Goal: Information Seeking & Learning: Learn about a topic

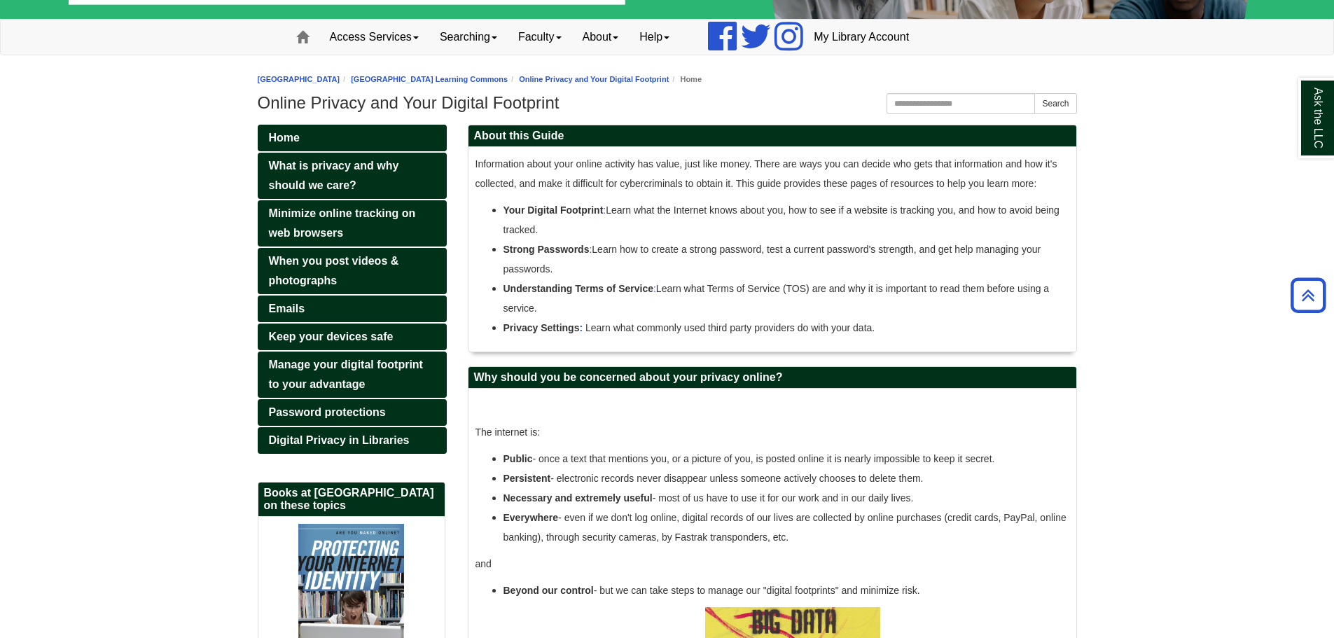
scroll to position [15, 0]
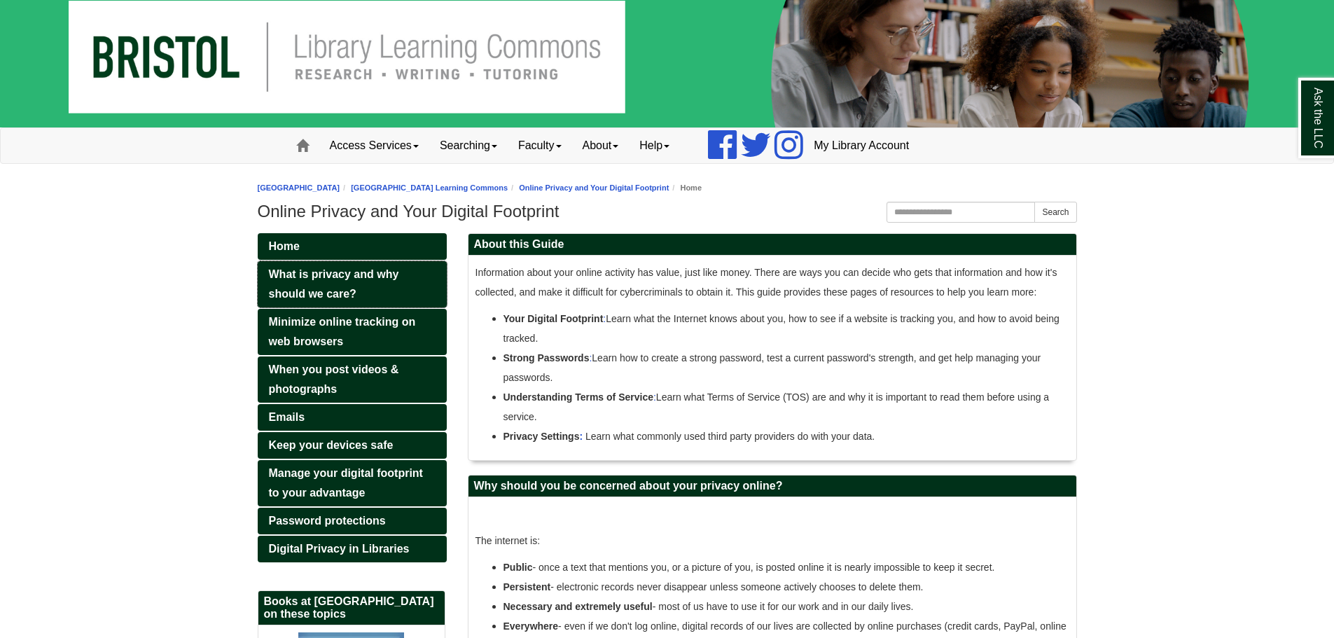
click at [293, 281] on link "What is privacy and why should we care?" at bounding box center [352, 284] width 189 height 46
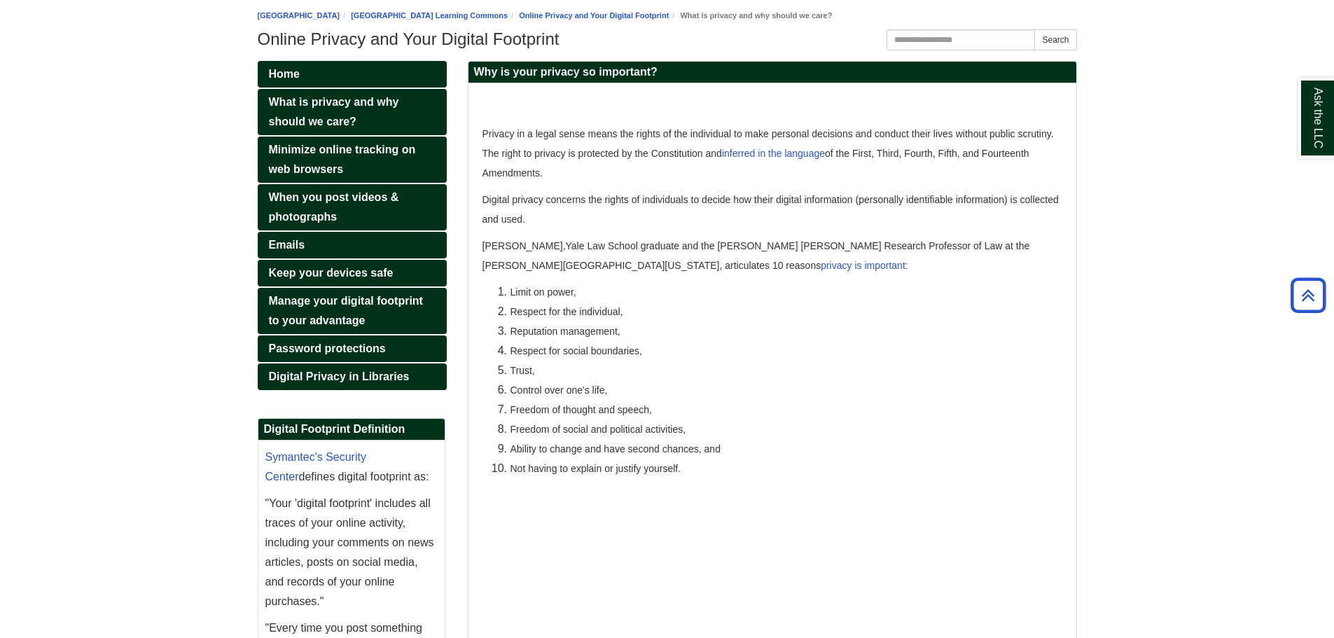
scroll to position [95, 0]
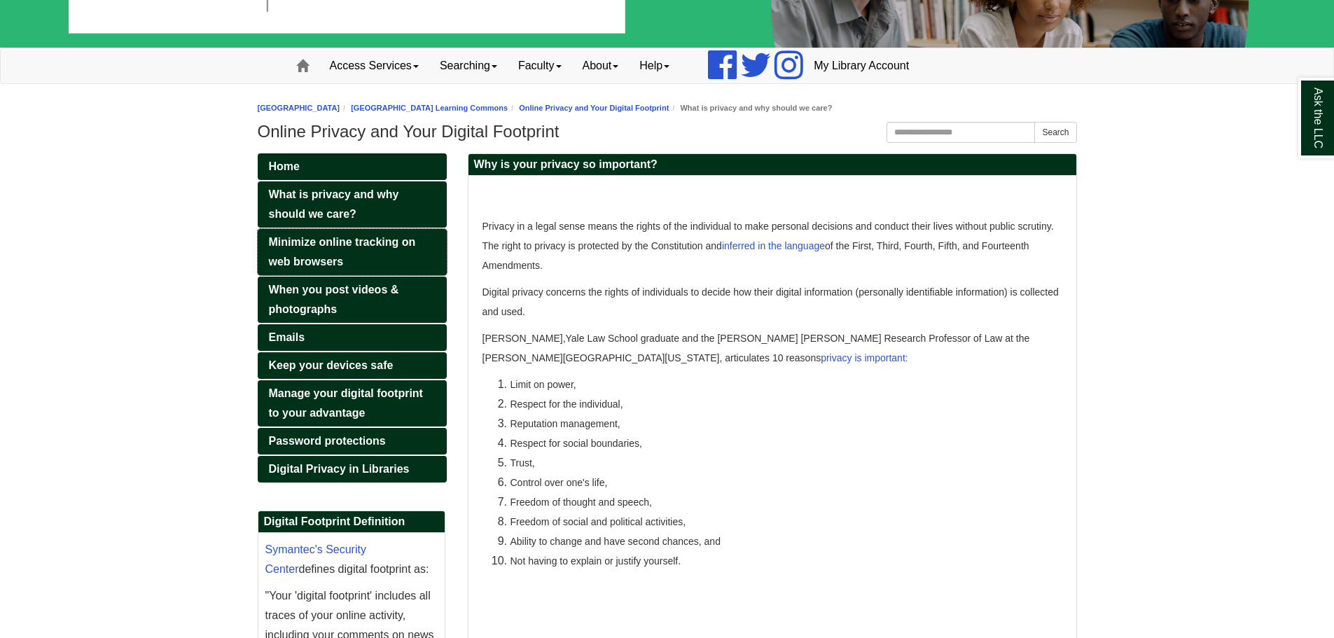
click at [331, 247] on span "Minimize online tracking on web browsers" at bounding box center [342, 252] width 147 height 32
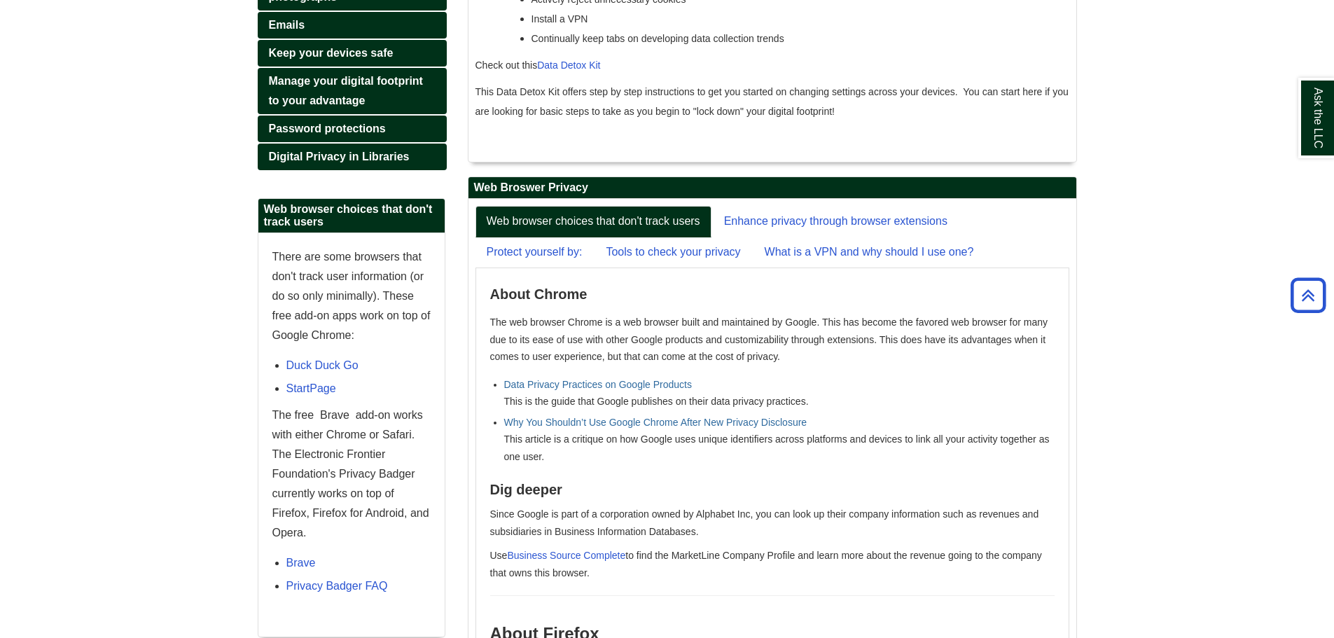
scroll to position [432, 0]
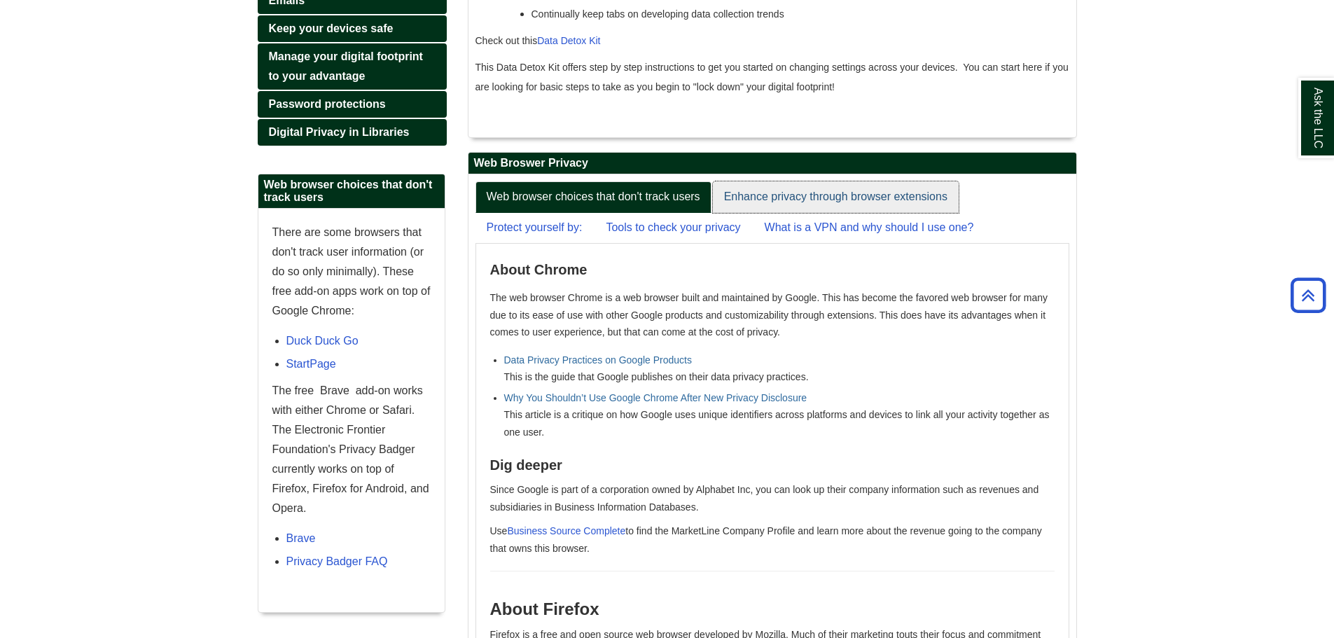
click at [848, 202] on link "Enhance privacy through browser extensions" at bounding box center [836, 197] width 246 height 32
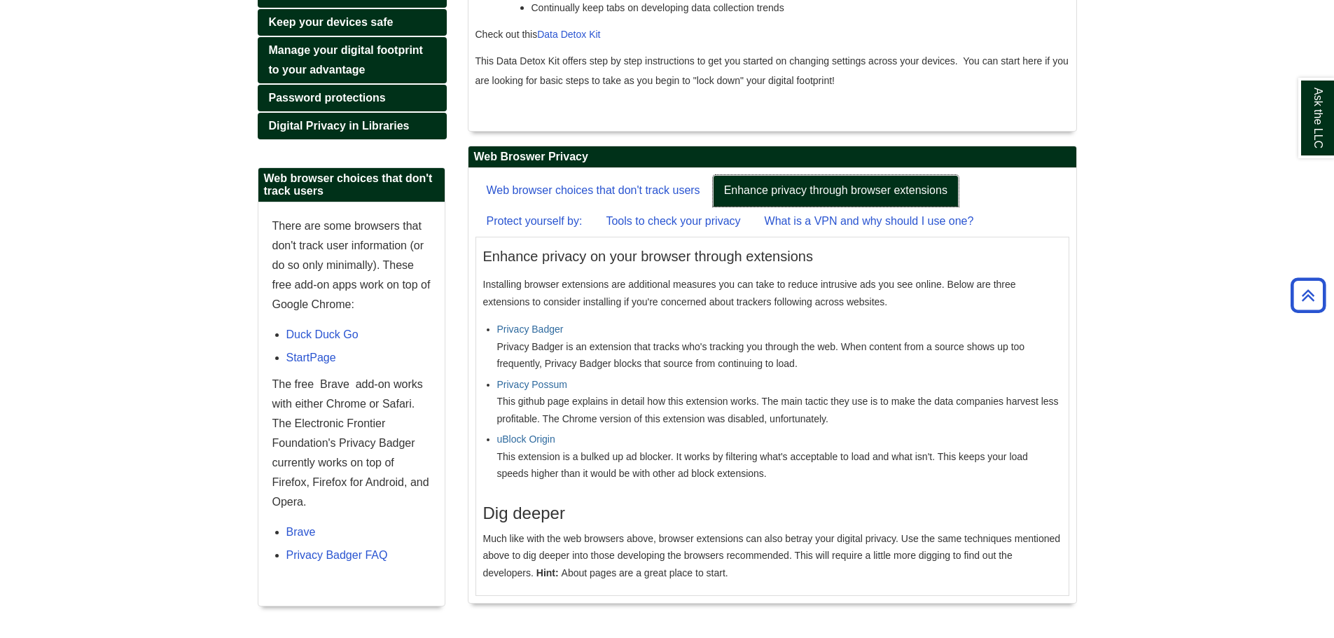
scroll to position [414, 0]
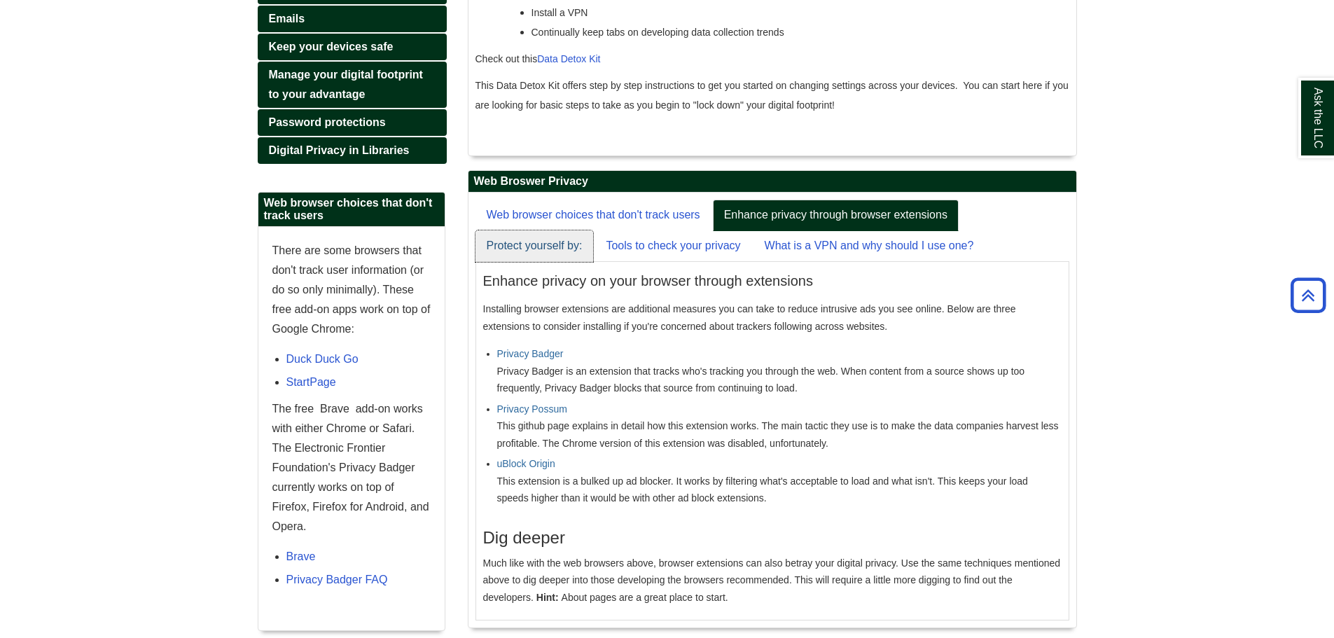
click at [552, 242] on link "Protect yourself by:" at bounding box center [534, 246] width 118 height 32
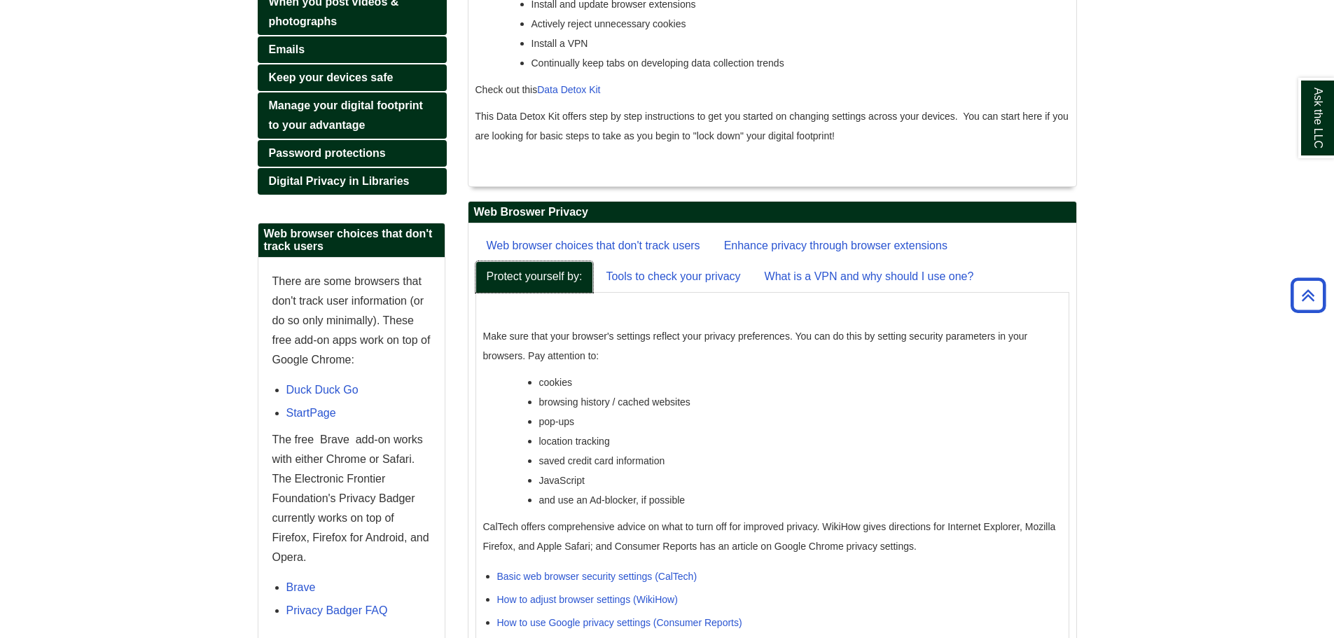
scroll to position [359, 0]
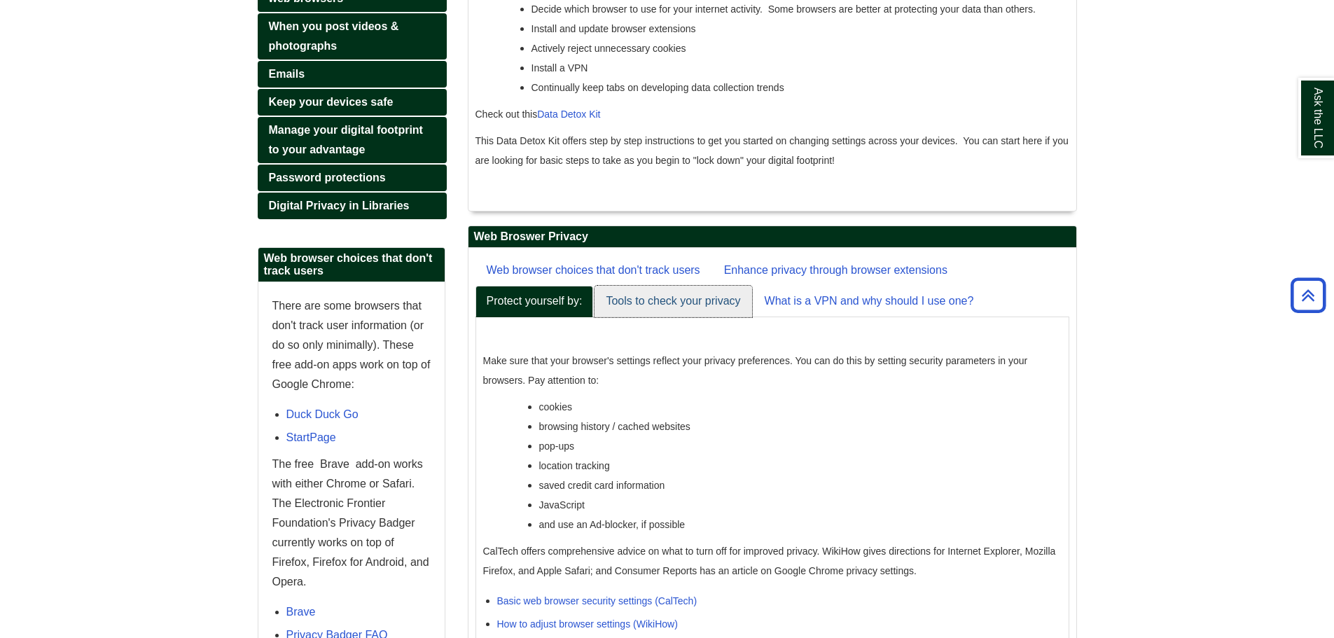
click at [648, 303] on link "Tools to check your privacy" at bounding box center [672, 302] width 157 height 32
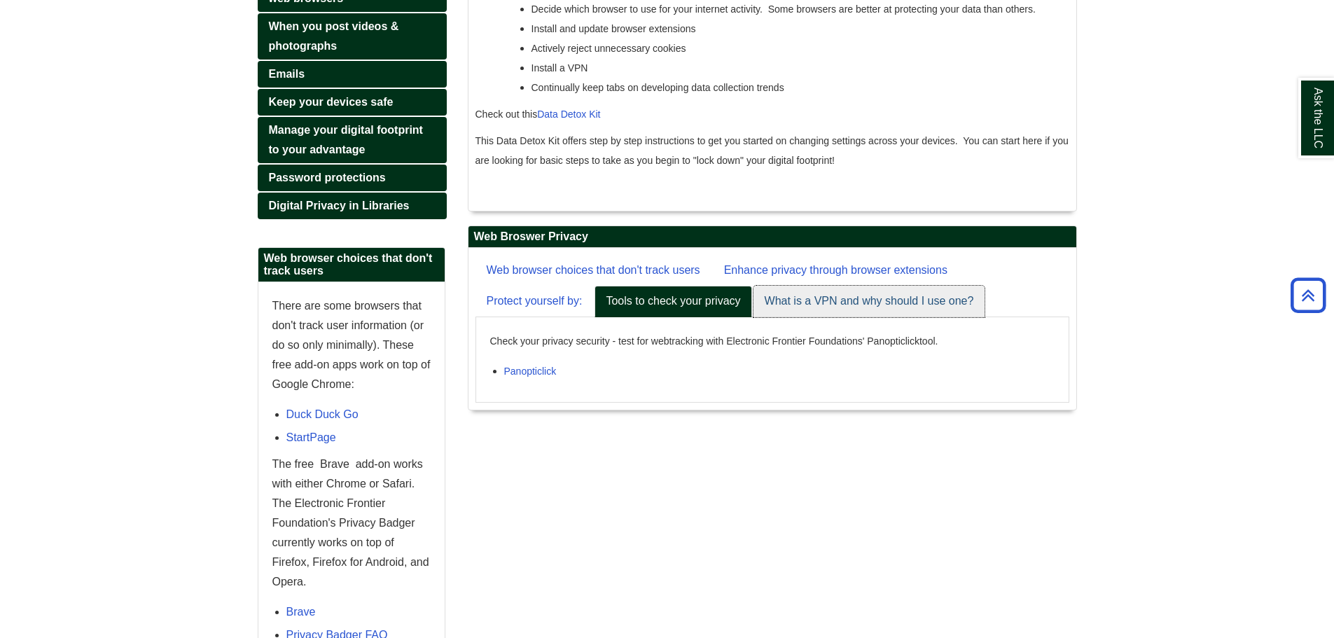
click at [848, 293] on link "What is a VPN and why should I use one?" at bounding box center [869, 302] width 232 height 32
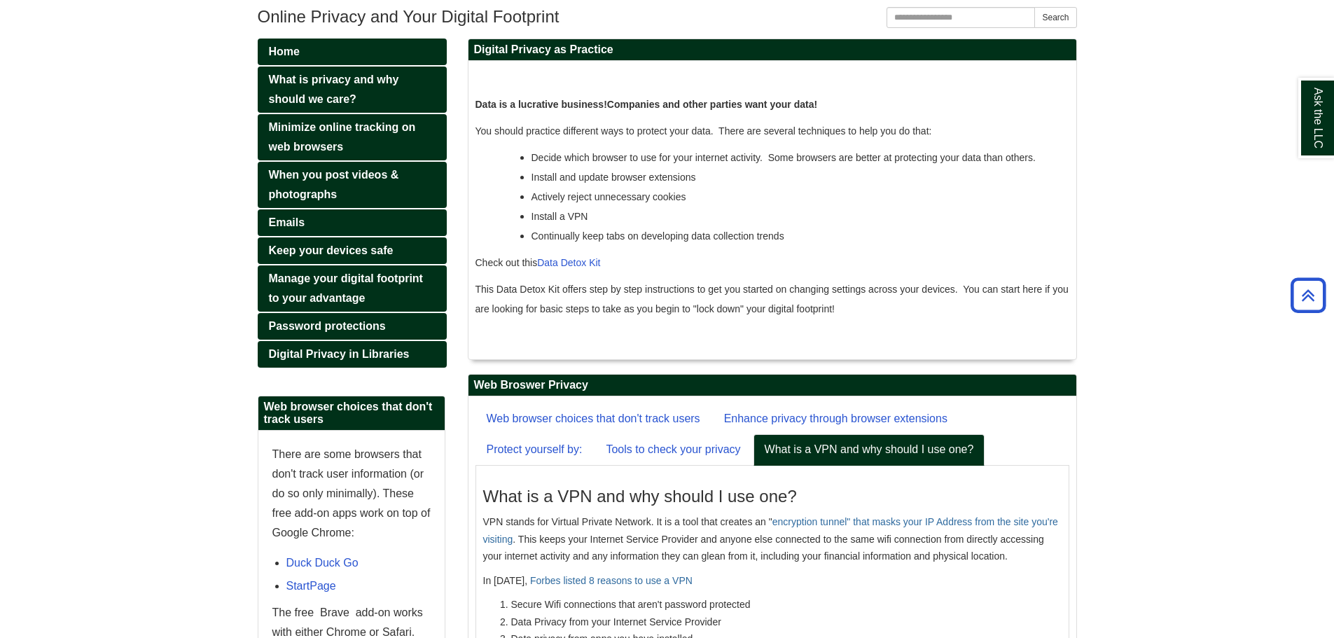
scroll to position [140, 0]
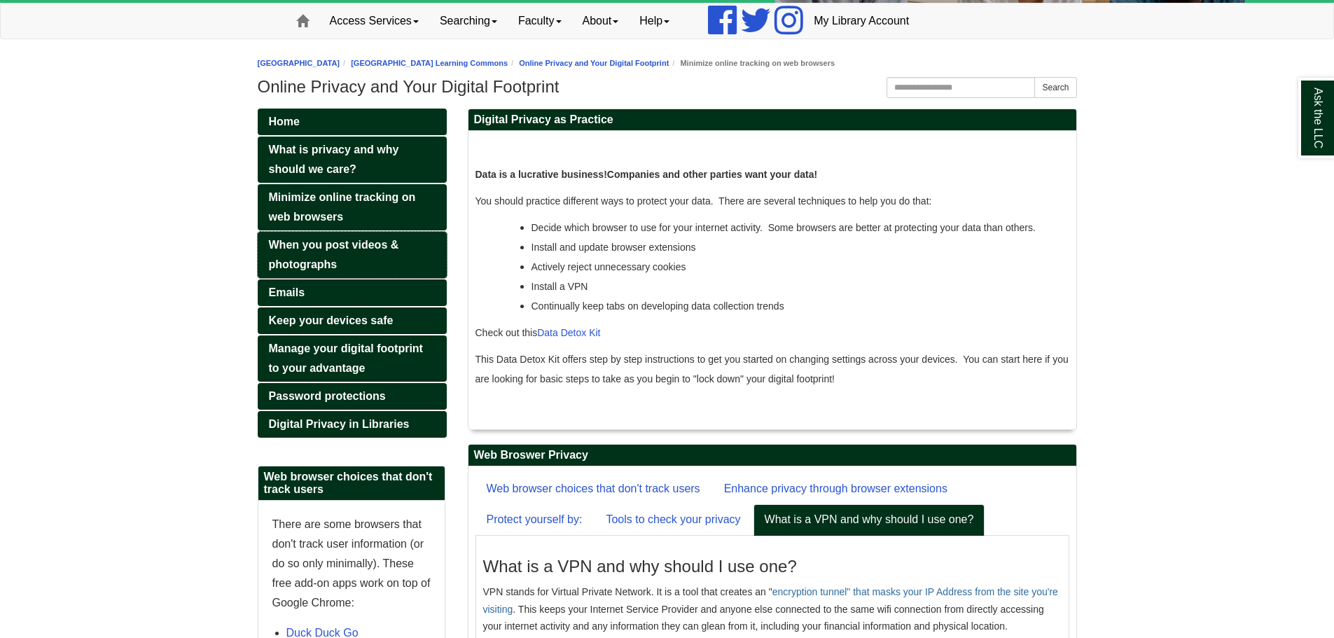
click at [331, 257] on link "When you post videos & photographs" at bounding box center [352, 255] width 189 height 46
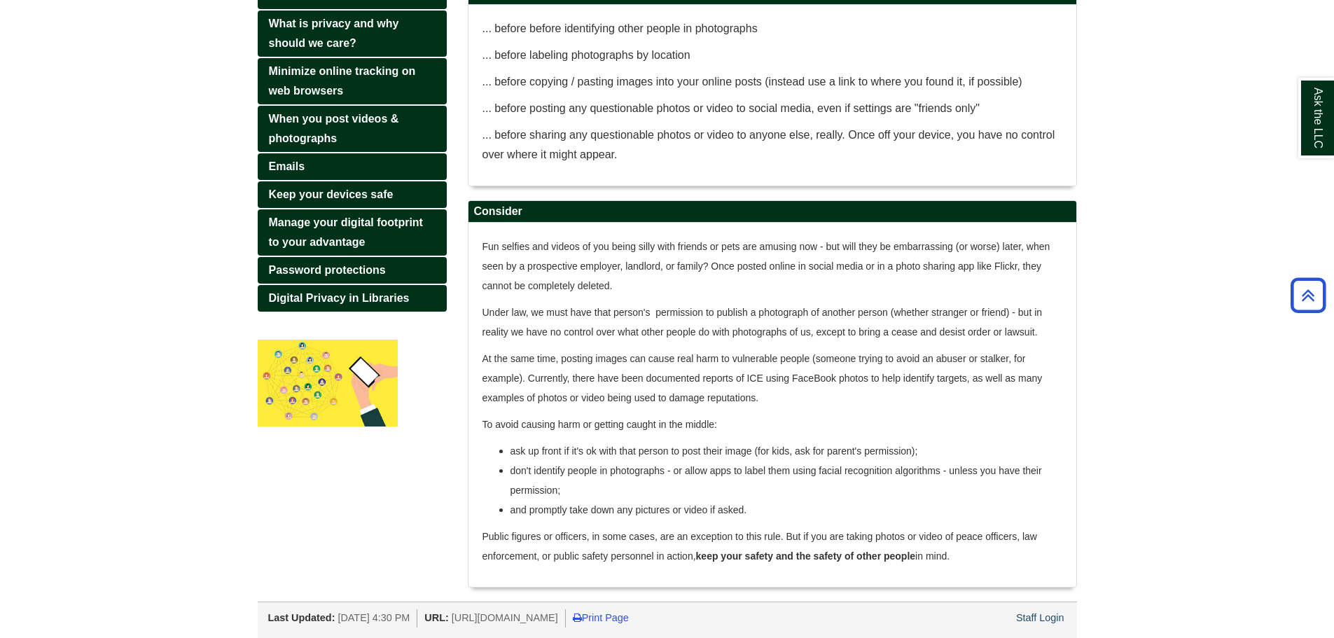
scroll to position [291, 0]
click at [277, 153] on link "Emails" at bounding box center [352, 166] width 189 height 27
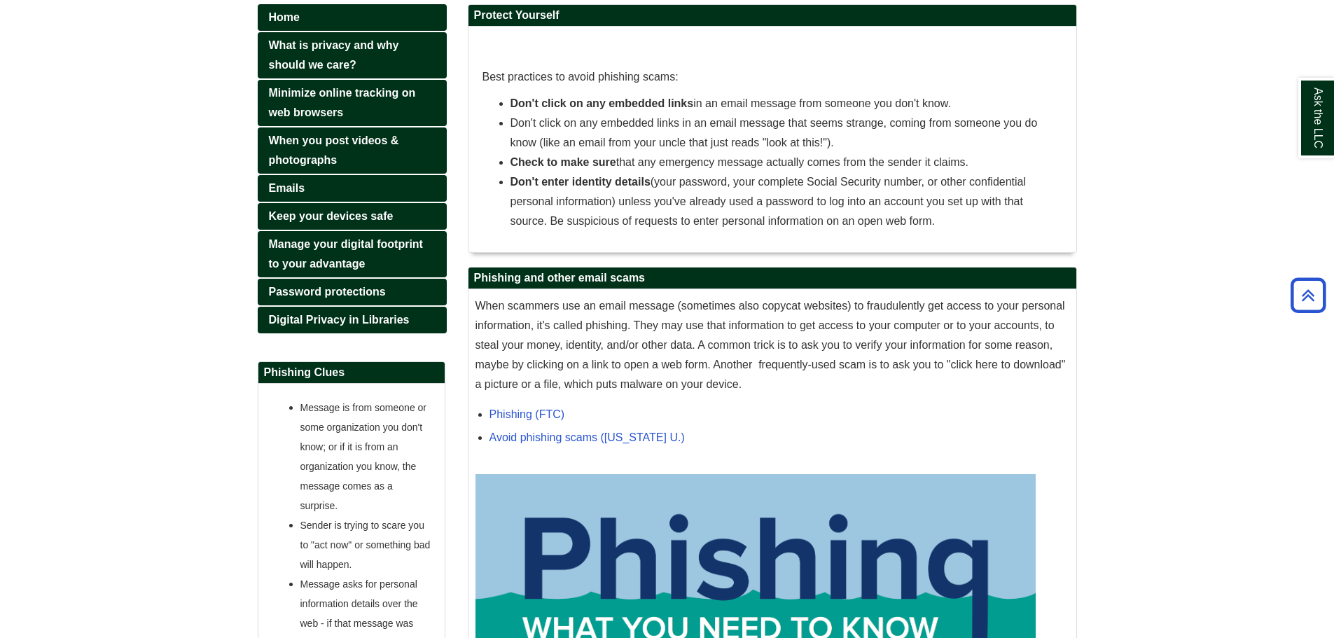
scroll to position [220, 0]
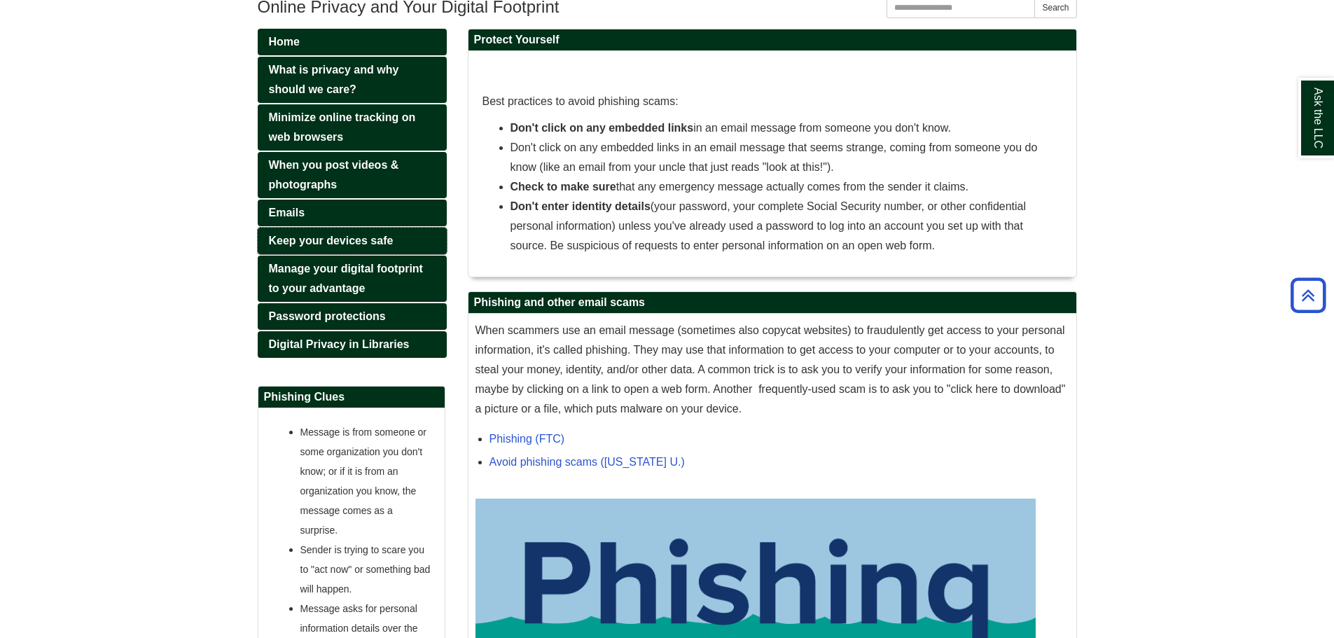
click at [289, 245] on span "Keep your devices safe" at bounding box center [331, 241] width 125 height 12
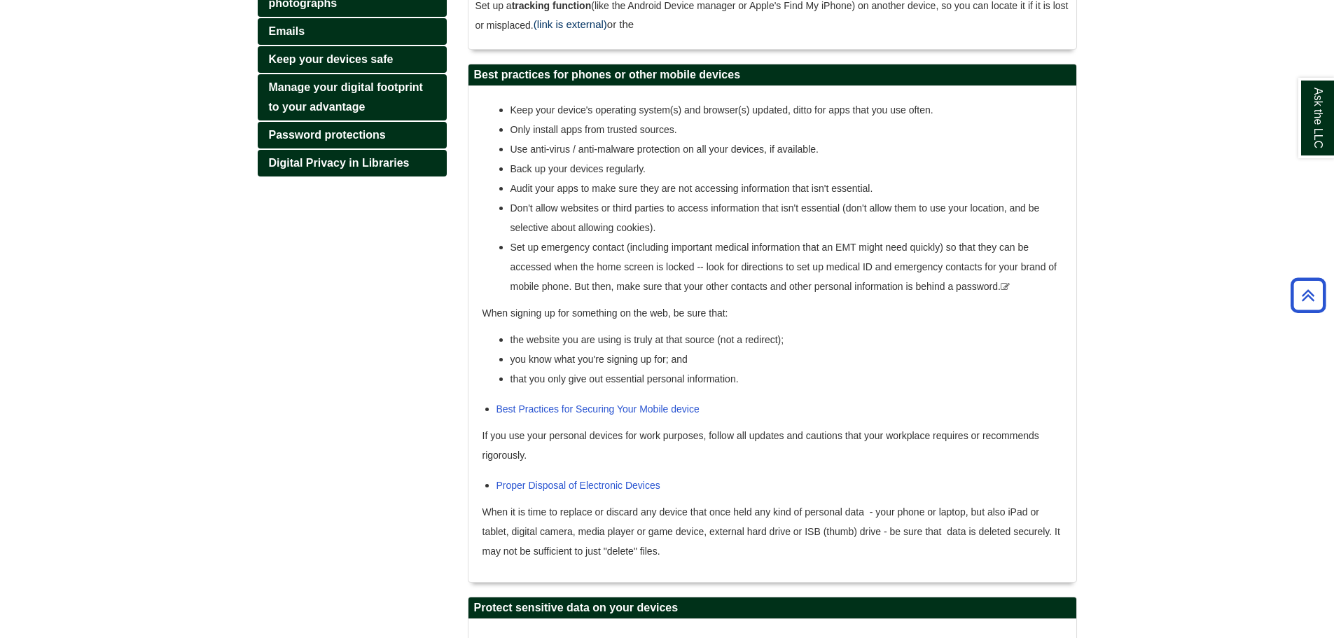
scroll to position [216, 0]
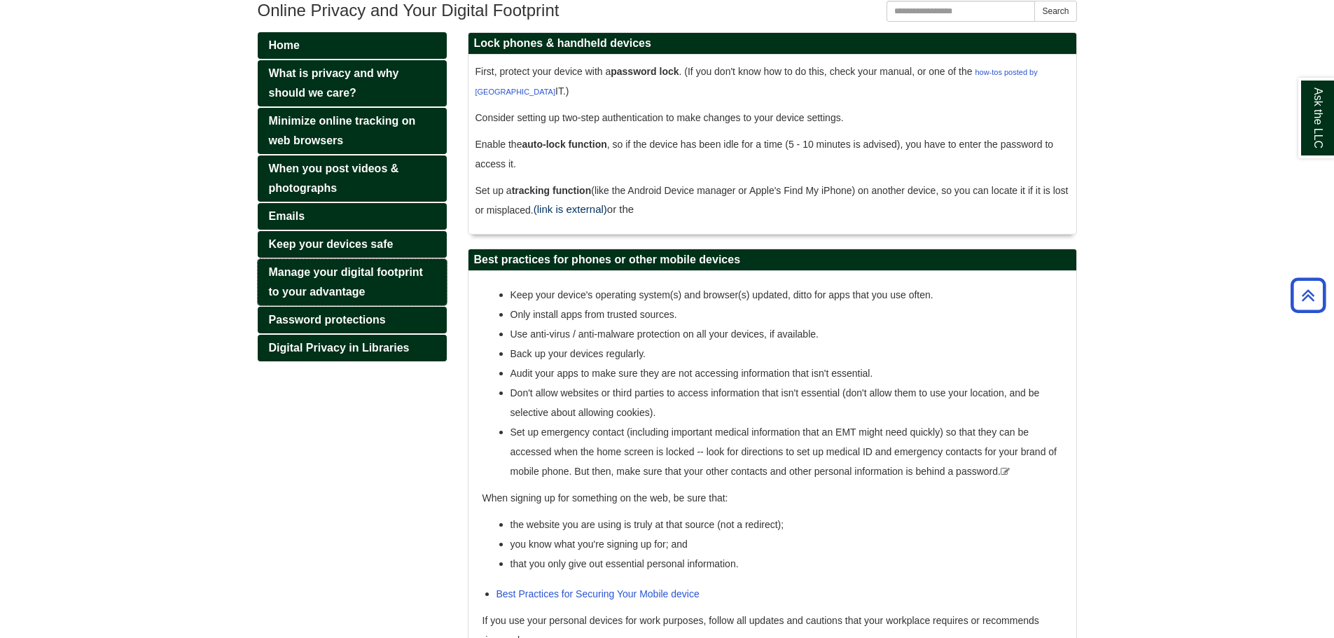
click at [311, 288] on span "Manage your digital footprint to your advantage" at bounding box center [346, 282] width 154 height 32
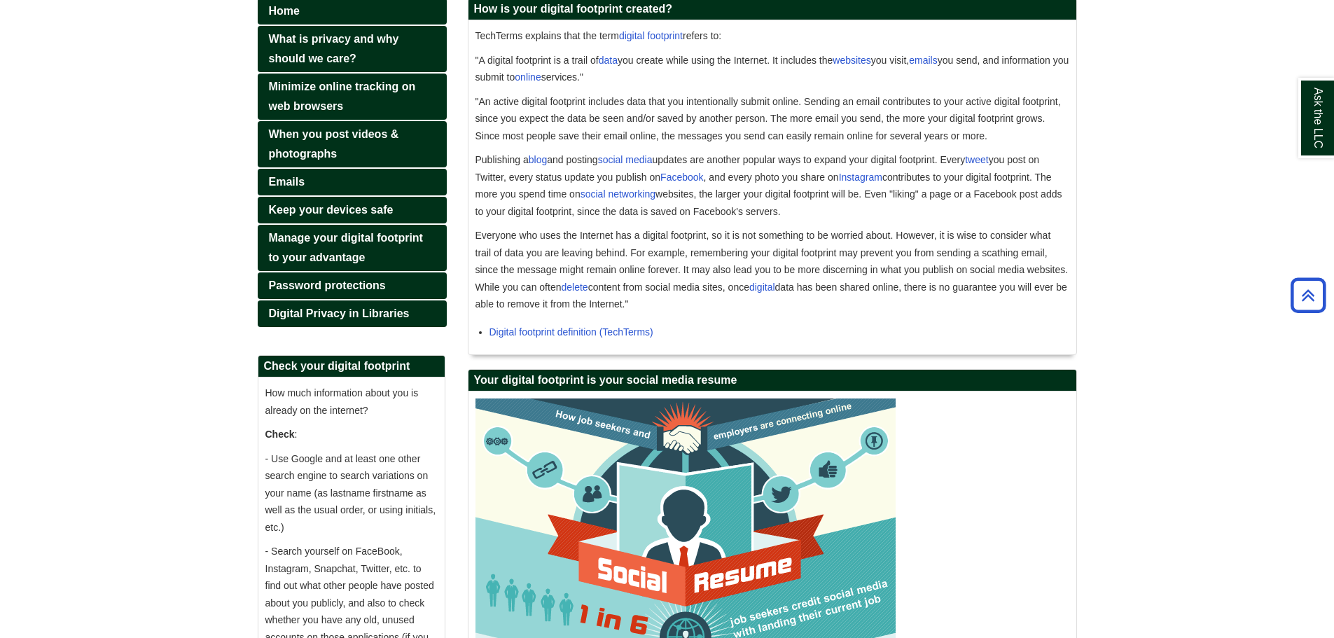
scroll to position [181, 0]
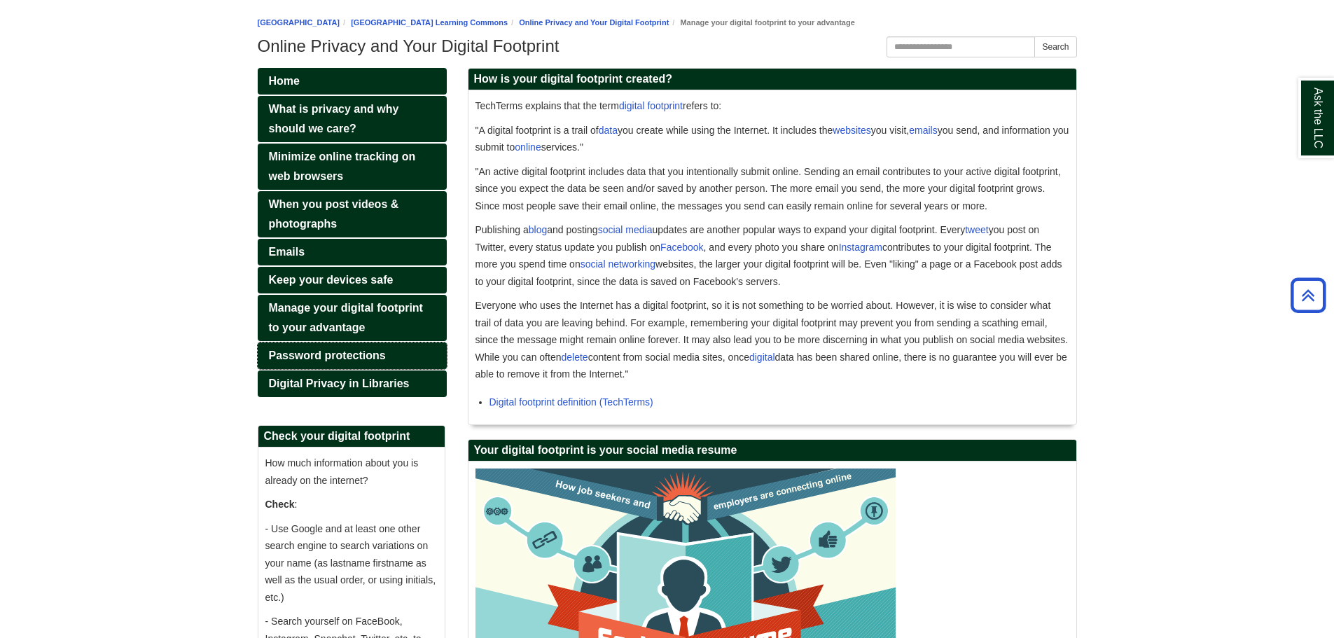
click at [373, 355] on span "Password protections" at bounding box center [327, 355] width 117 height 12
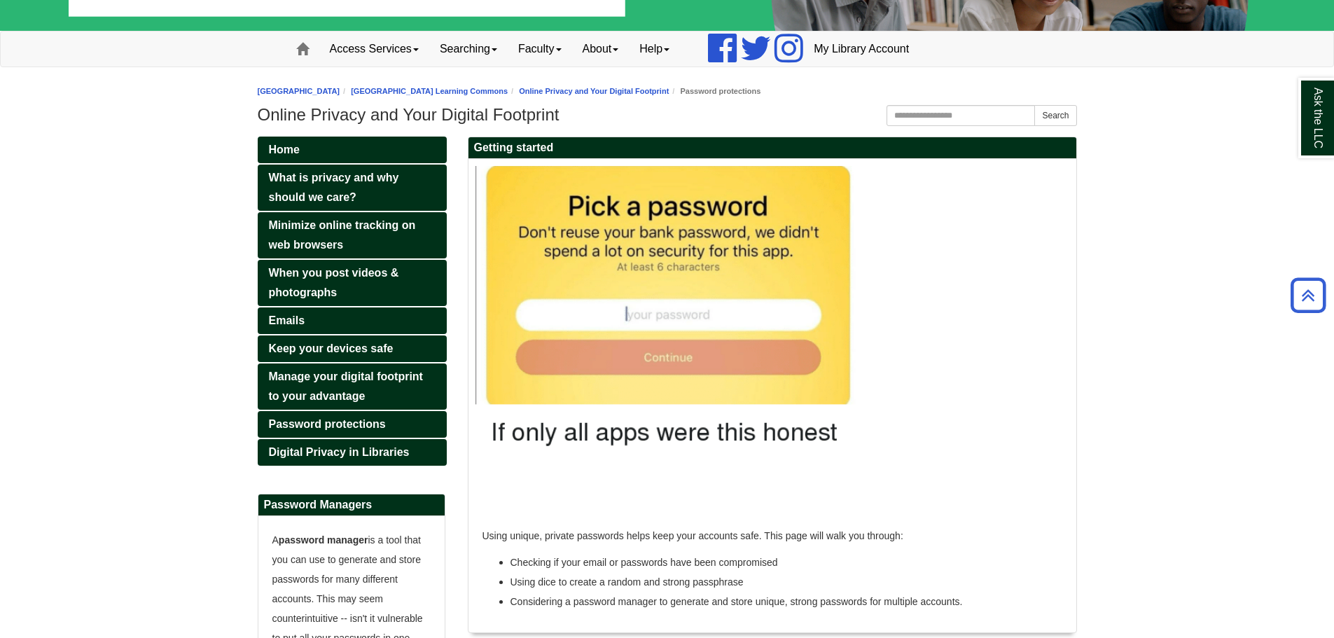
scroll to position [65, 0]
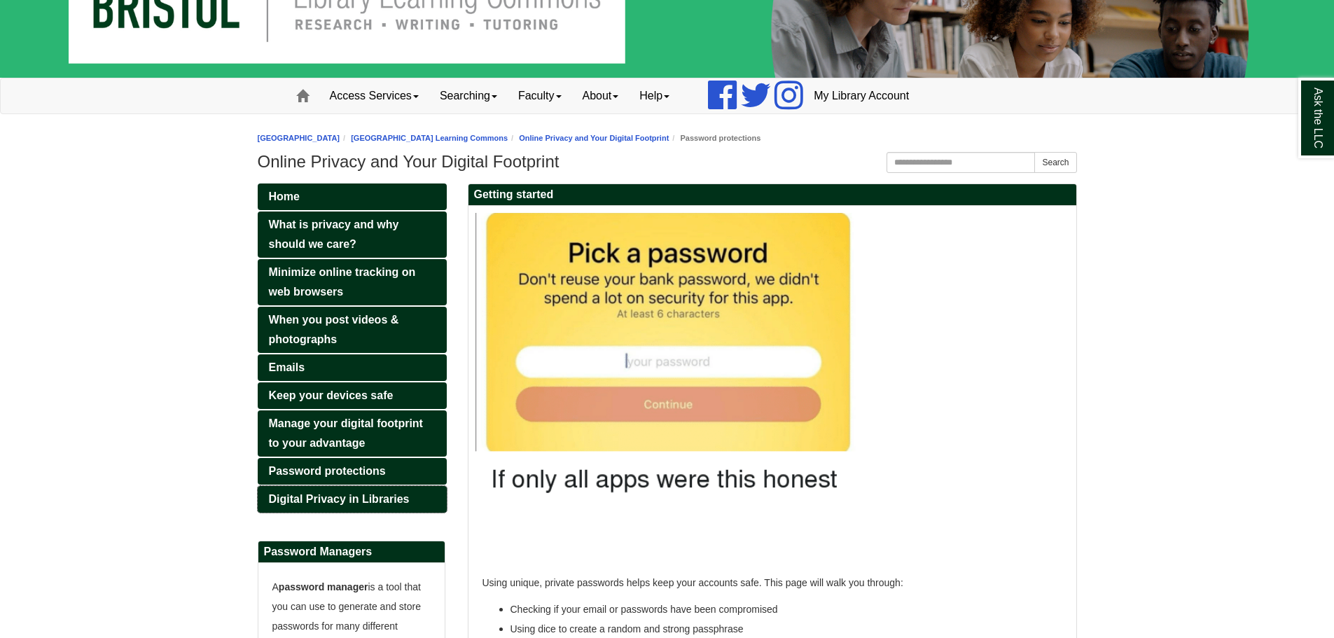
click at [351, 502] on span "Digital Privacy in Libraries" at bounding box center [339, 499] width 141 height 12
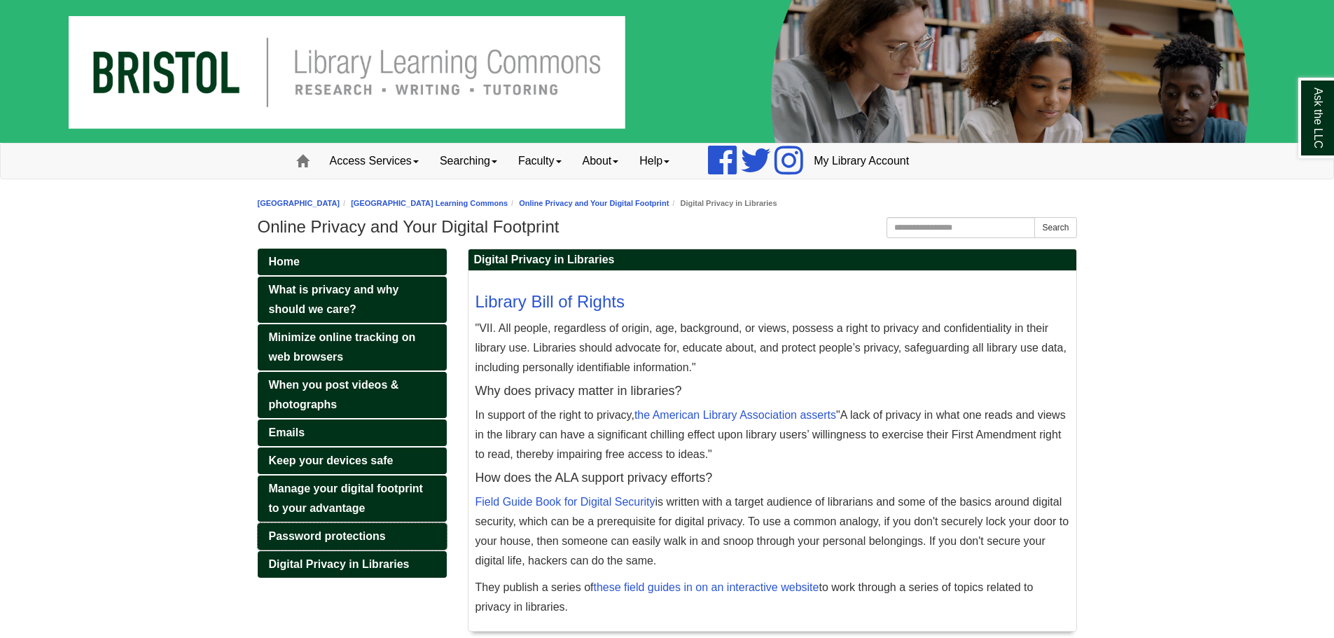
click at [366, 537] on span "Password protections" at bounding box center [327, 536] width 117 height 12
